Goal: Information Seeking & Learning: Find specific page/section

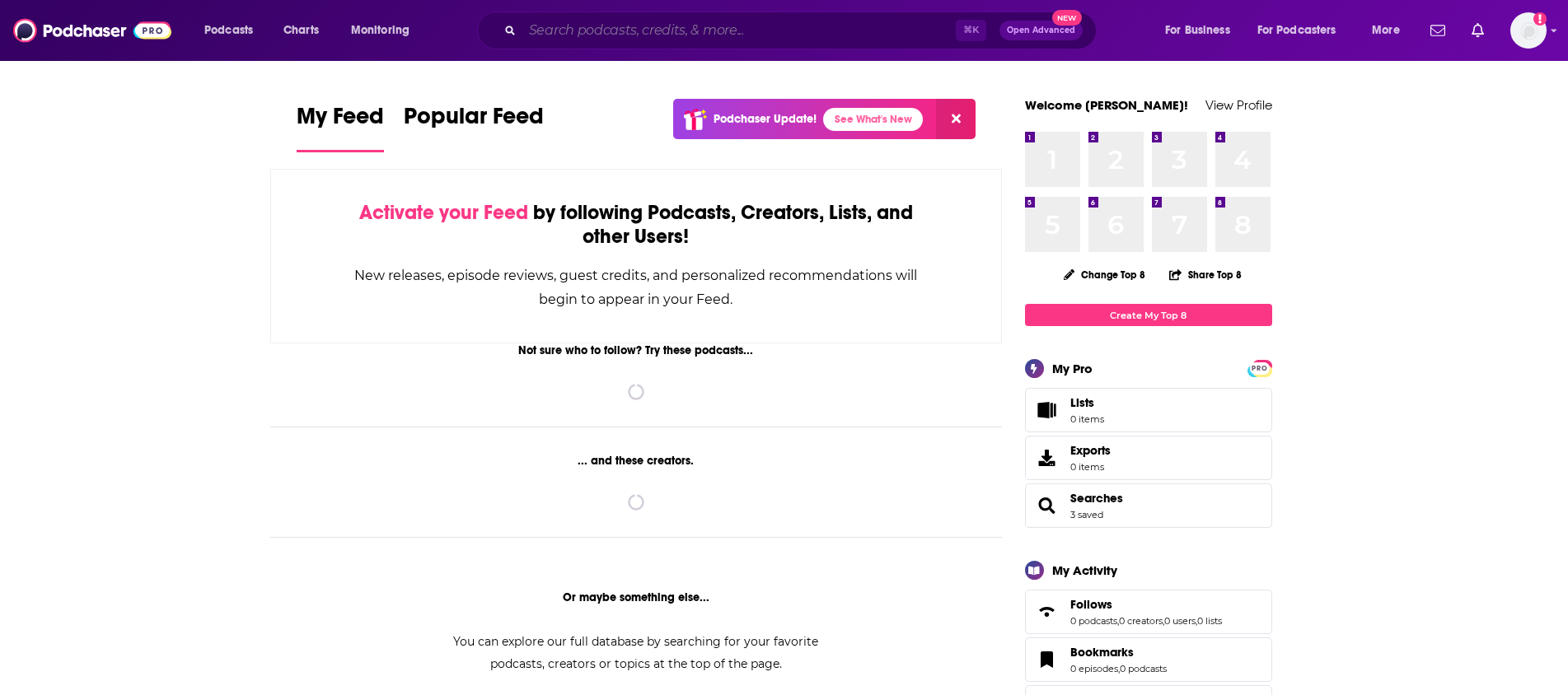
click at [601, 34] on input "Search podcasts, credits, & more..." at bounding box center [738, 30] width 434 height 26
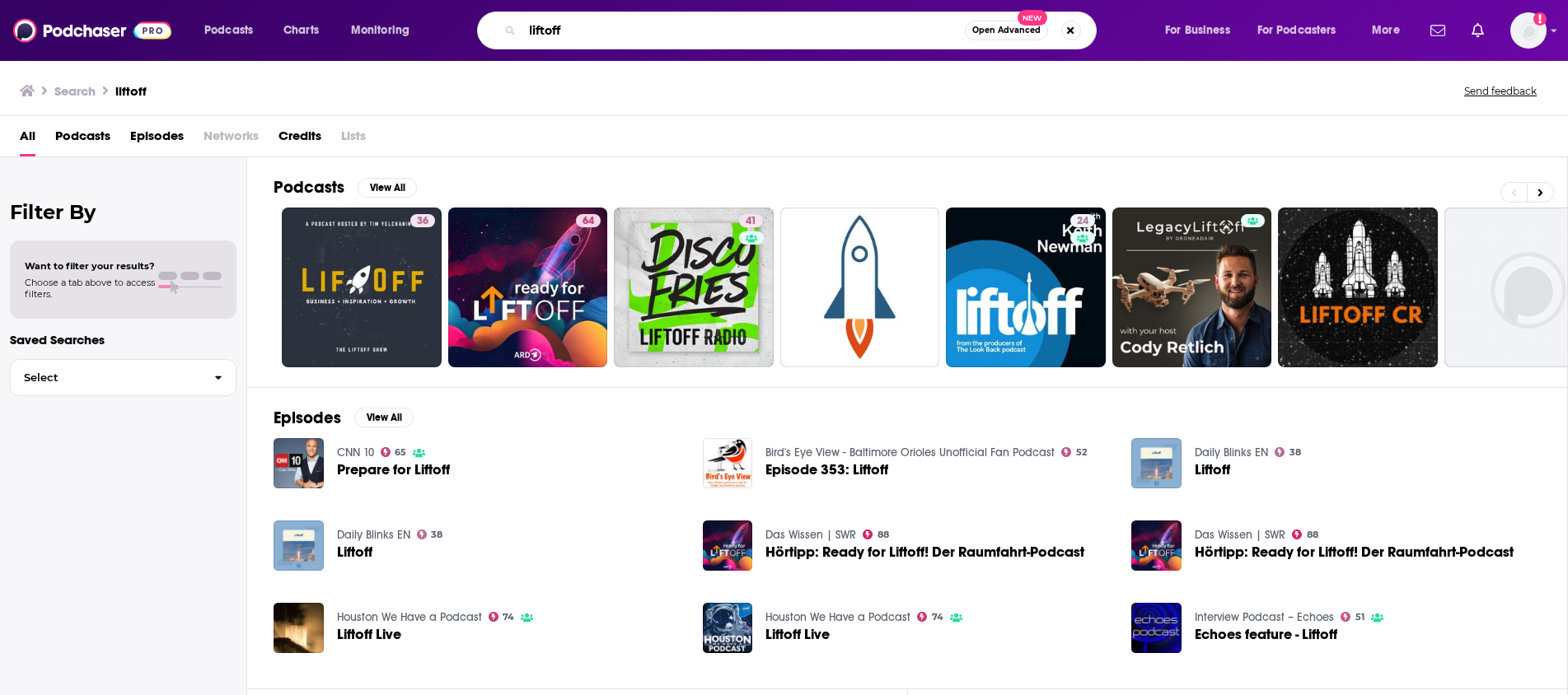
click at [591, 29] on input "liftoff" at bounding box center [743, 30] width 442 height 26
type input "liftoff with [PERSON_NAME]"
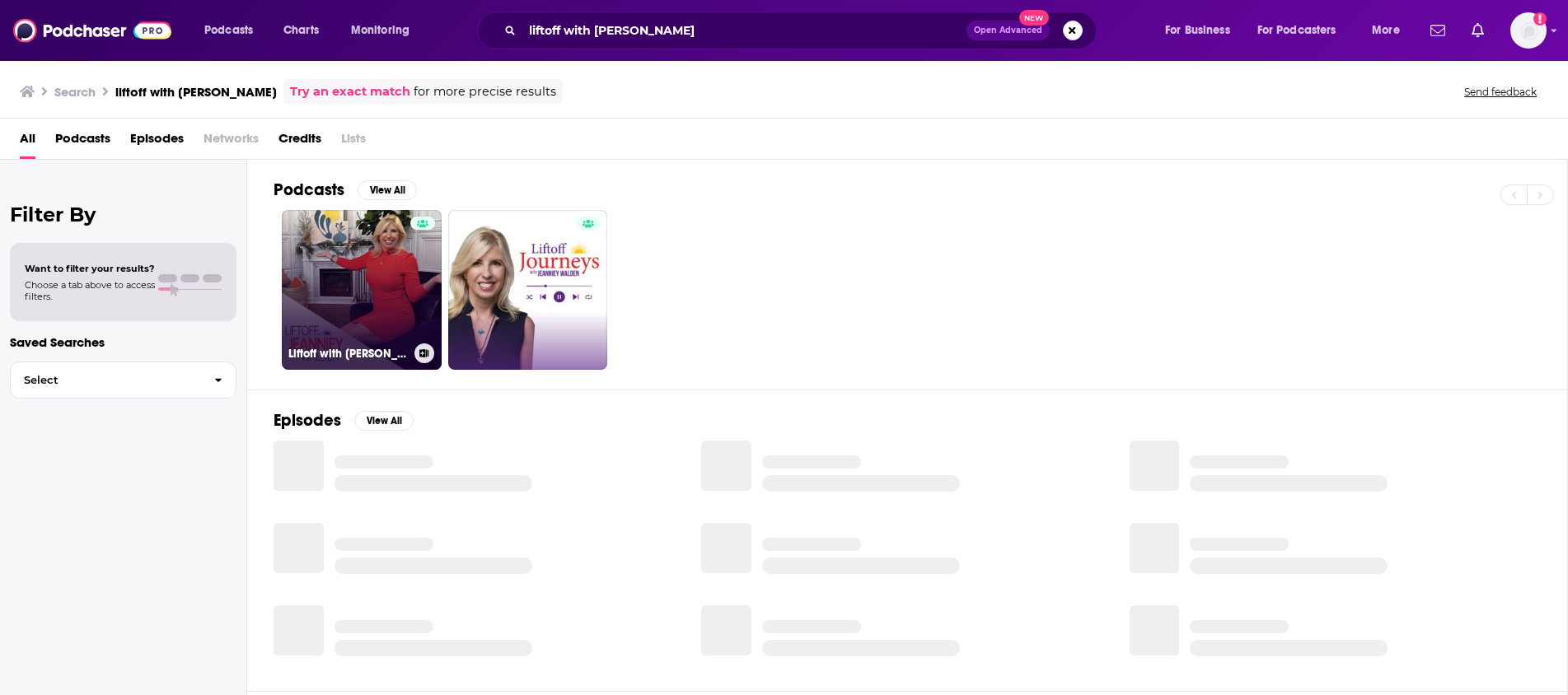
click at [359, 275] on link "Liftoff with [PERSON_NAME]" at bounding box center [362, 290] width 160 height 160
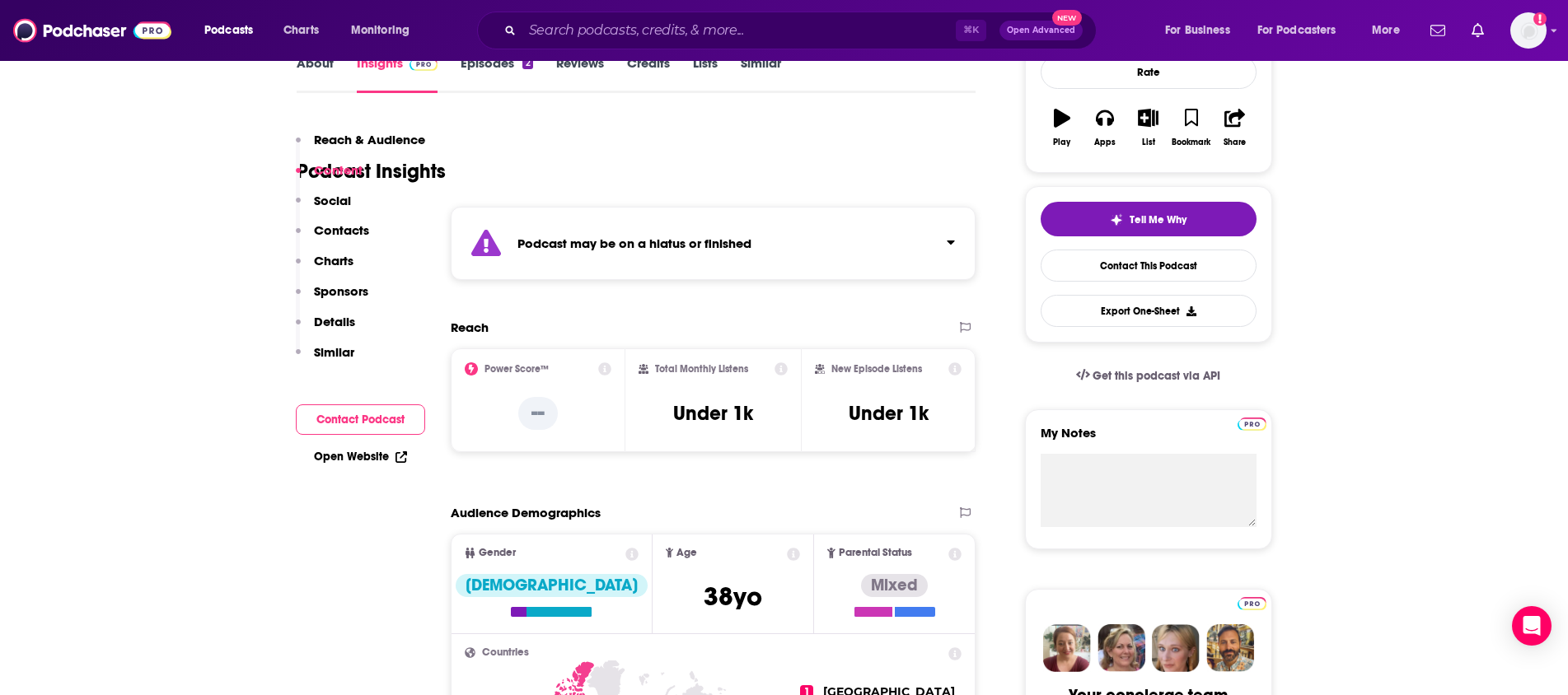
scroll to position [174, 0]
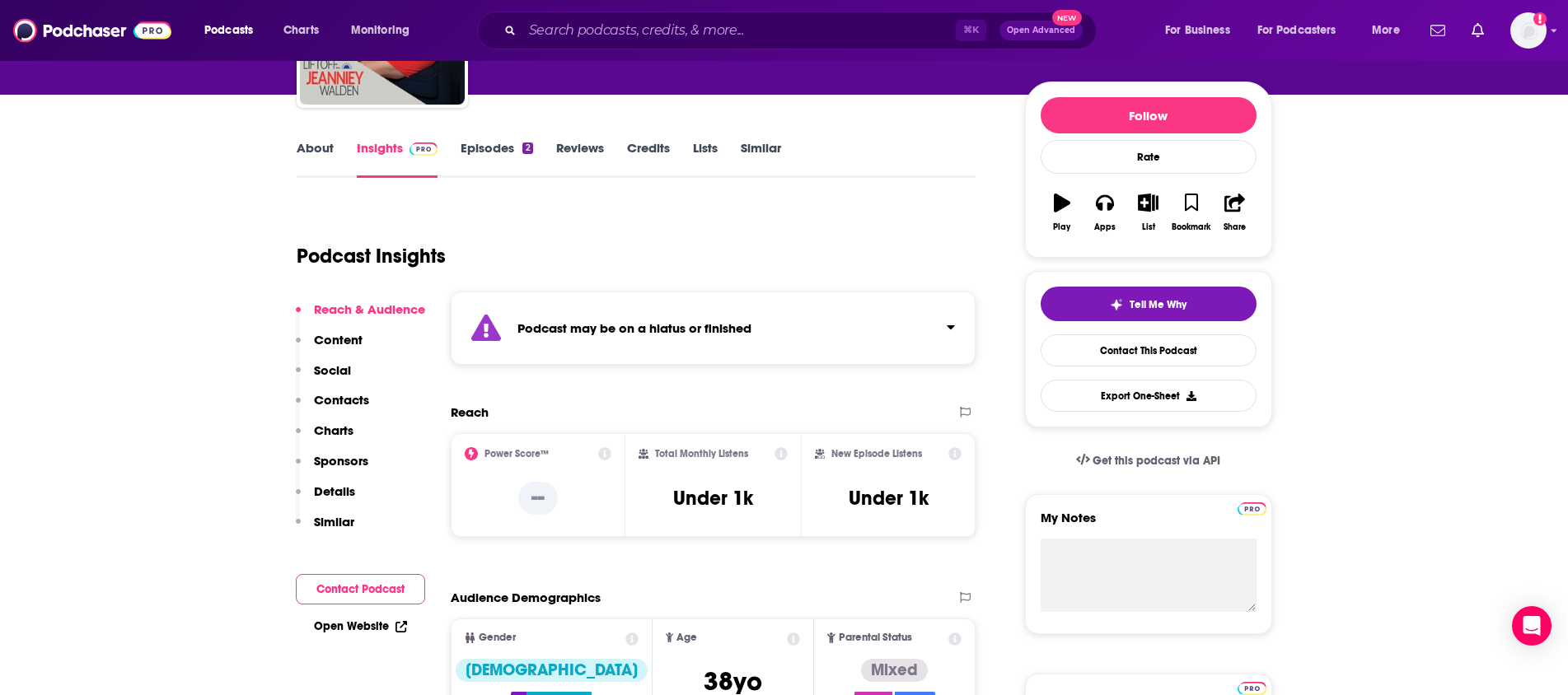
click at [479, 152] on link "Episodes 2" at bounding box center [497, 158] width 72 height 37
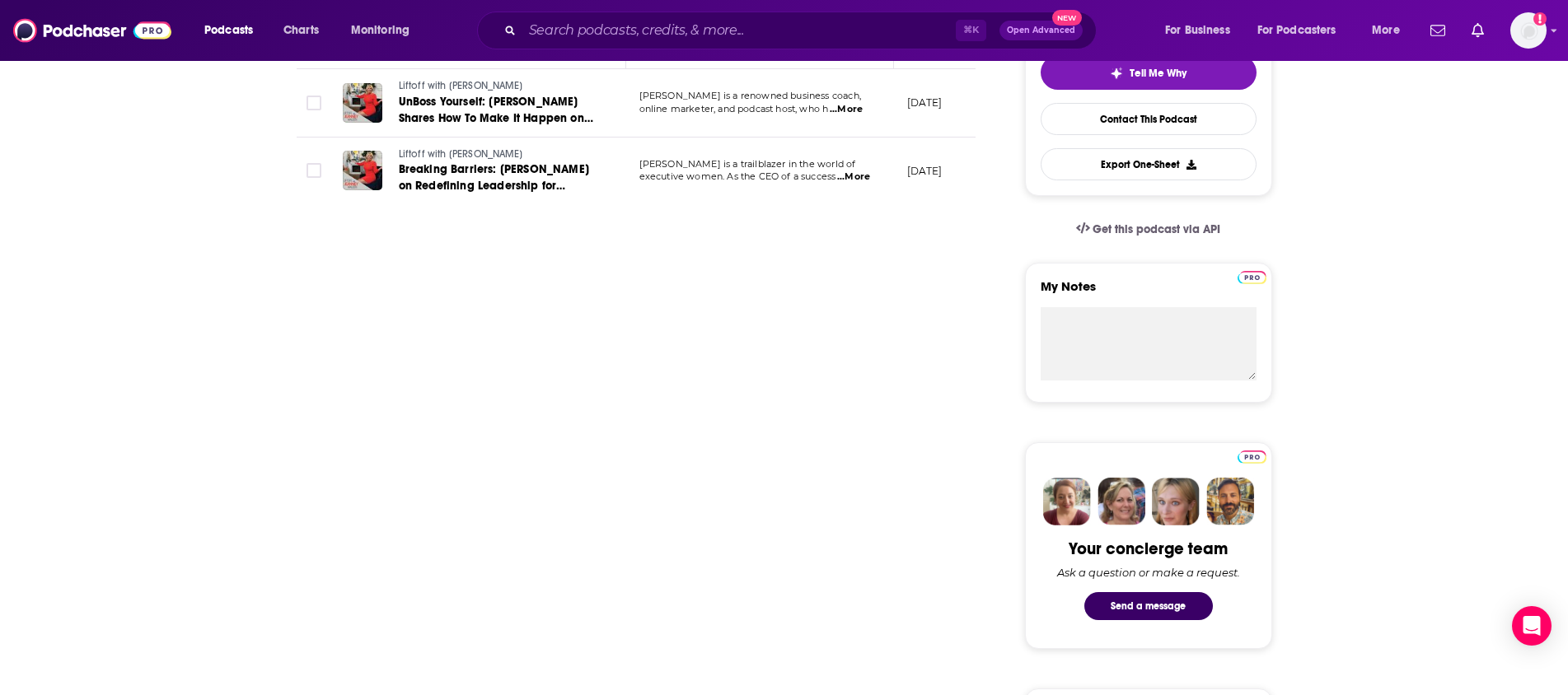
scroll to position [657, 0]
